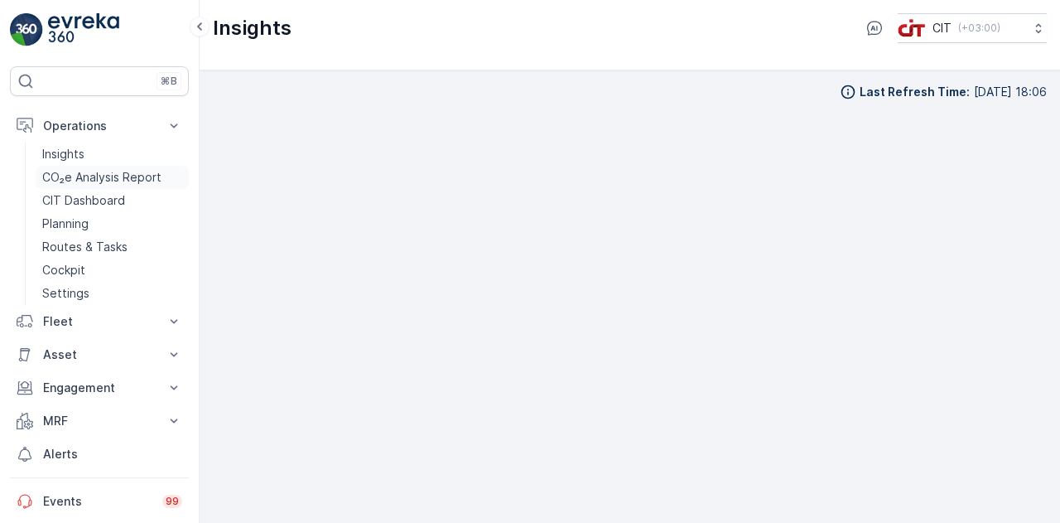
scroll to position [14, 0]
click at [101, 155] on link "Insights" at bounding box center [112, 153] width 153 height 23
click at [81, 251] on p "Routes & Tasks" at bounding box center [84, 247] width 85 height 17
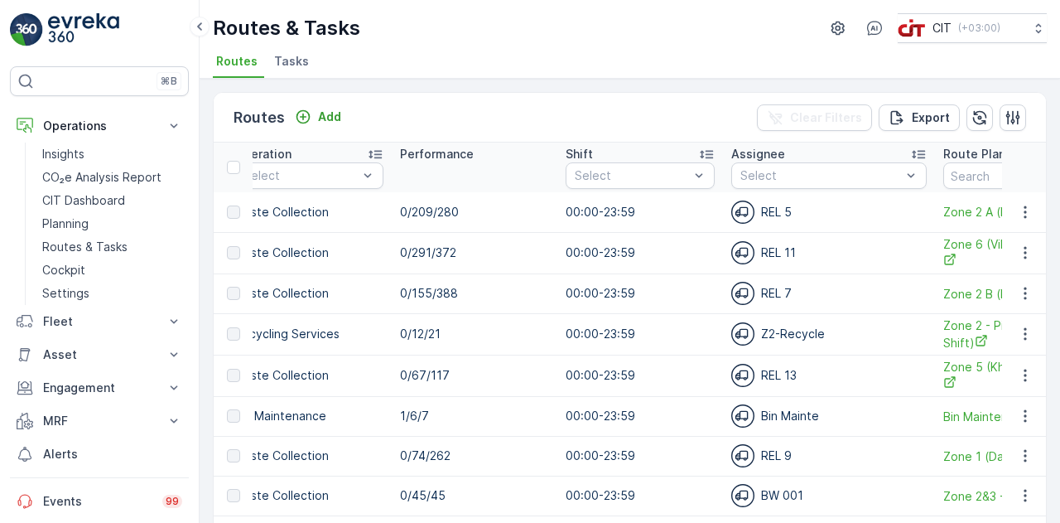
scroll to position [0, 1178]
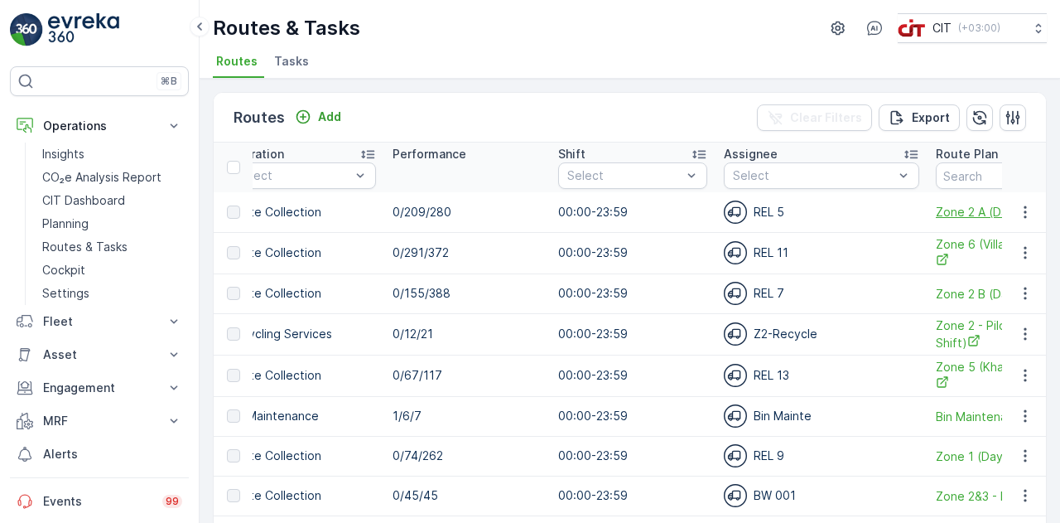
click at [964, 208] on span "Zone 2 A (Day) - V 2.0" at bounding box center [1010, 211] width 149 height 17
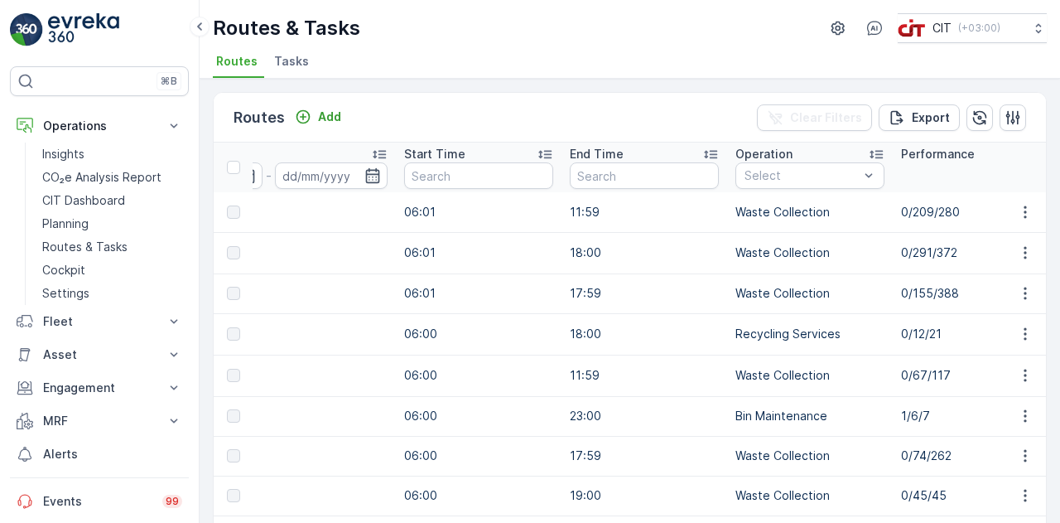
scroll to position [0, 621]
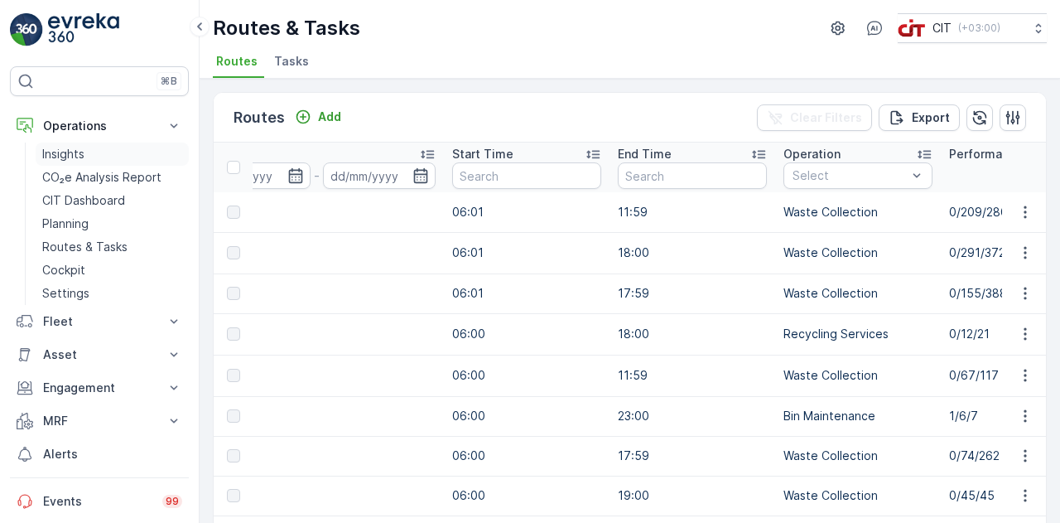
click at [72, 152] on p "Insights" at bounding box center [63, 154] width 42 height 17
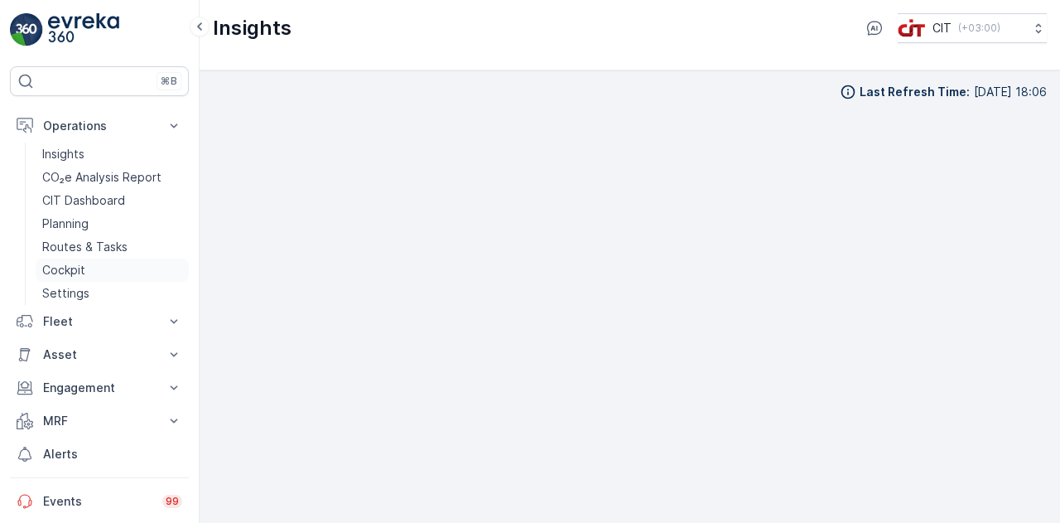
click at [74, 270] on p "Cockpit" at bounding box center [63, 270] width 43 height 17
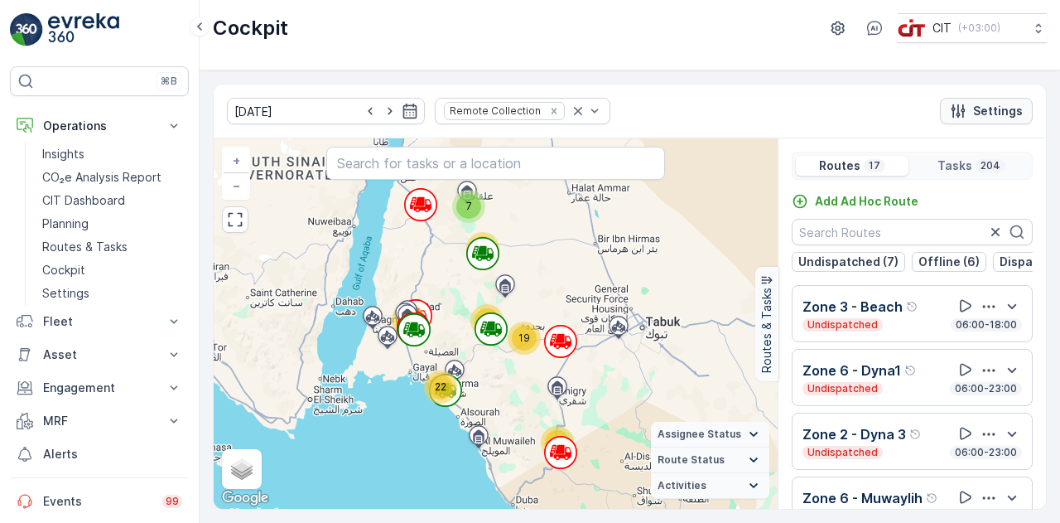
click at [967, 112] on icon "Settings" at bounding box center [958, 111] width 17 height 17
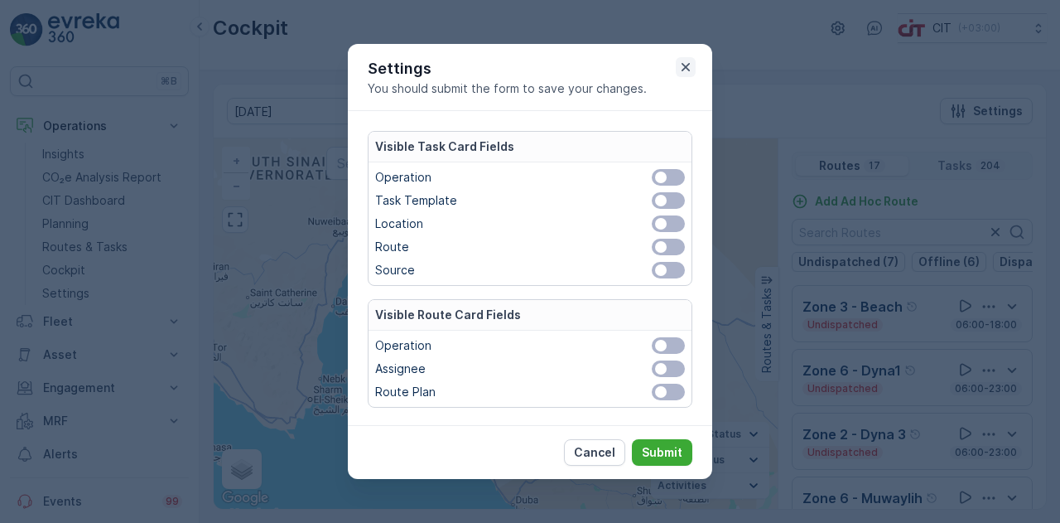
click at [686, 69] on icon "button" at bounding box center [686, 67] width 8 height 8
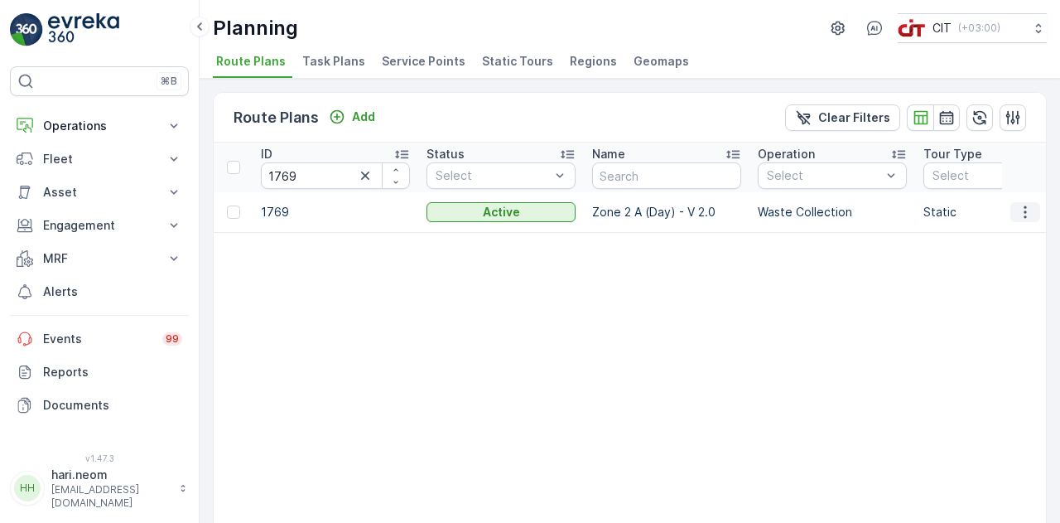
click at [1028, 210] on icon "button" at bounding box center [1025, 212] width 17 height 17
